Goal: Check status: Check status

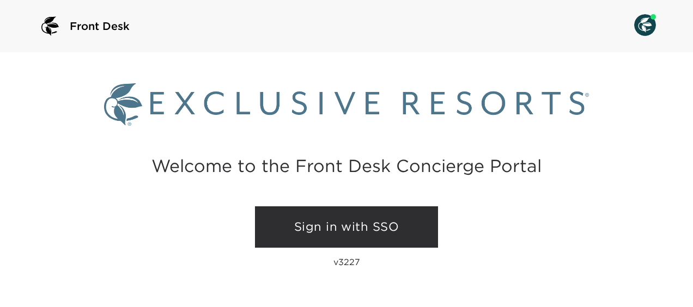
click at [381, 229] on link "Sign in with SSO" at bounding box center [346, 226] width 183 height 41
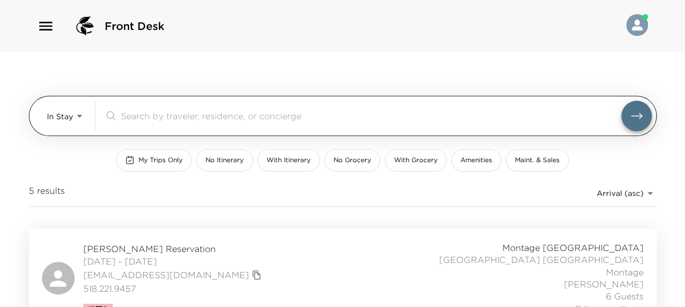
click at [45, 117] on div "In Stay In-Stay ​" at bounding box center [343, 116] width 628 height 40
click at [56, 119] on body "Front Desk In Stay In-Stay ​ My Trips Only No Itinerary With Itinerary No Groce…" at bounding box center [342, 153] width 685 height 307
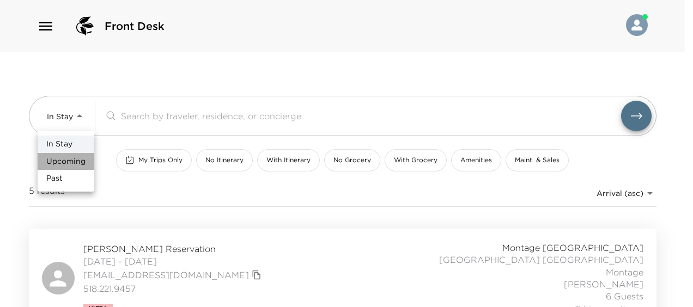
click at [61, 161] on span "Upcoming" at bounding box center [65, 161] width 39 height 11
type input "Upcoming"
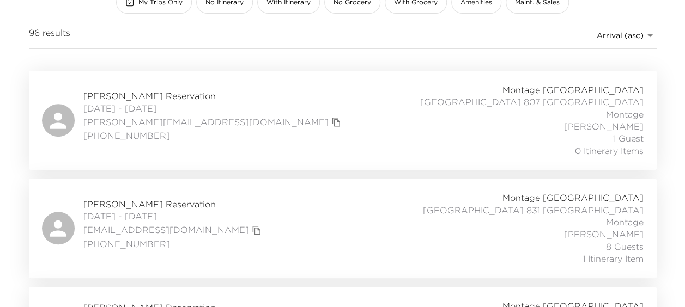
scroll to position [161, 0]
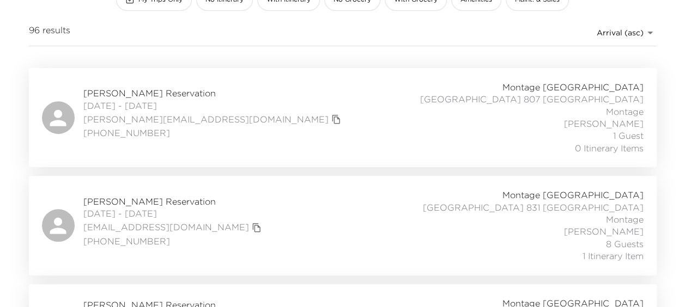
click at [324, 97] on div "Joseph Lukens Reservation 09/01/2025 - 09/04/2025 joe.lukens1@gmail.com 513-515…" at bounding box center [342, 117] width 601 height 73
click at [327, 206] on div "Jeffrey Landman Reservation 09/01/2025 - 09/05/2025 jlandman54@gmail.com 615-40…" at bounding box center [342, 225] width 601 height 73
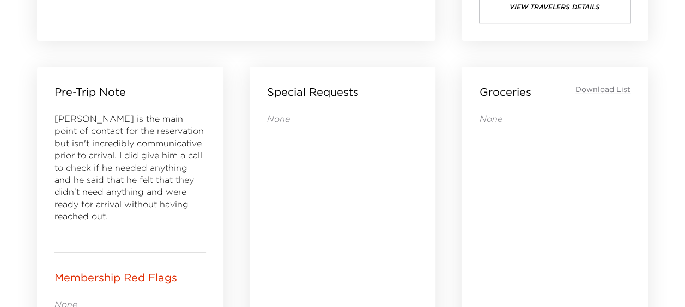
scroll to position [440, 0]
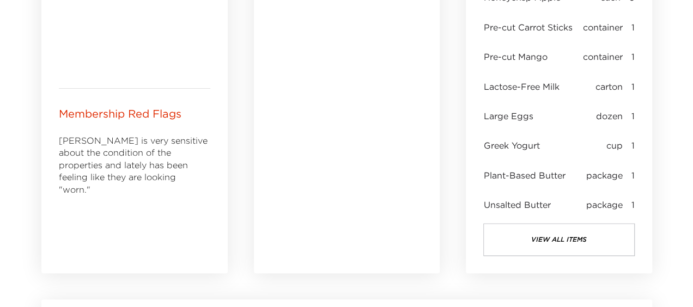
scroll to position [619, 0]
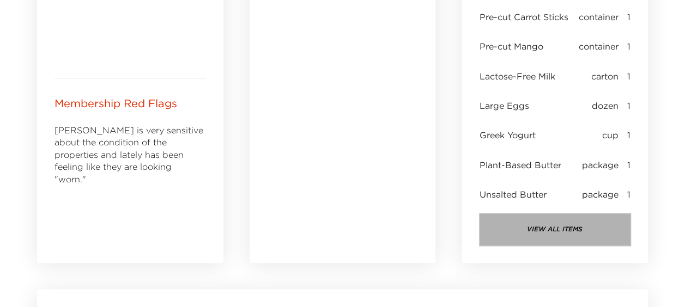
click at [552, 217] on button "view all items" at bounding box center [554, 229] width 151 height 33
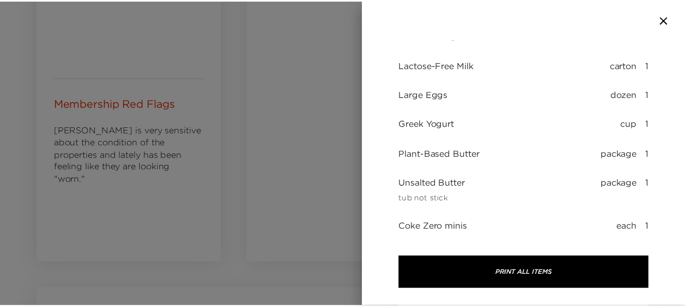
scroll to position [0, 0]
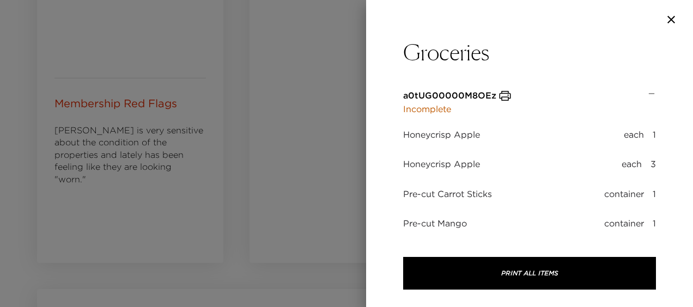
click at [443, 111] on p "Incomplete" at bounding box center [457, 108] width 108 height 13
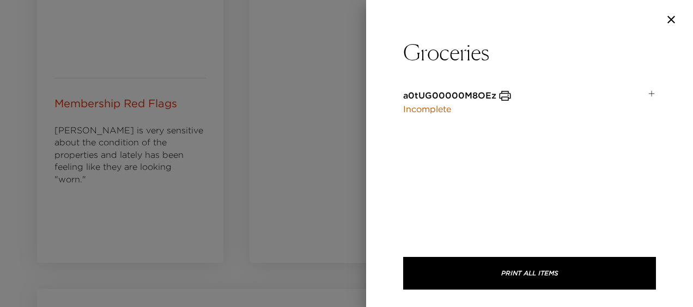
click at [443, 105] on p "Incomplete" at bounding box center [457, 108] width 108 height 13
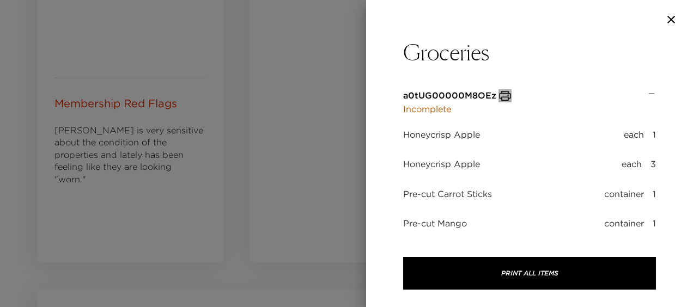
click at [509, 92] on icon "button" at bounding box center [504, 95] width 13 height 13
click at [247, 102] on div at bounding box center [346, 153] width 693 height 307
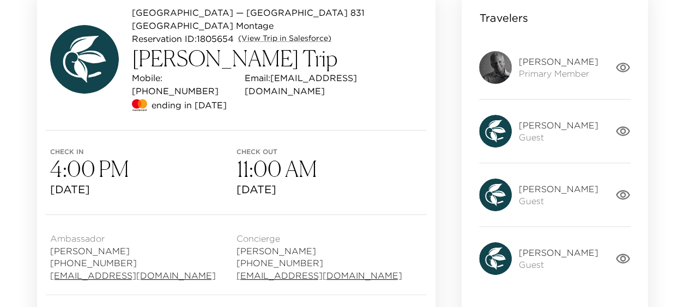
scroll to position [123, 0]
